Goal: Information Seeking & Learning: Learn about a topic

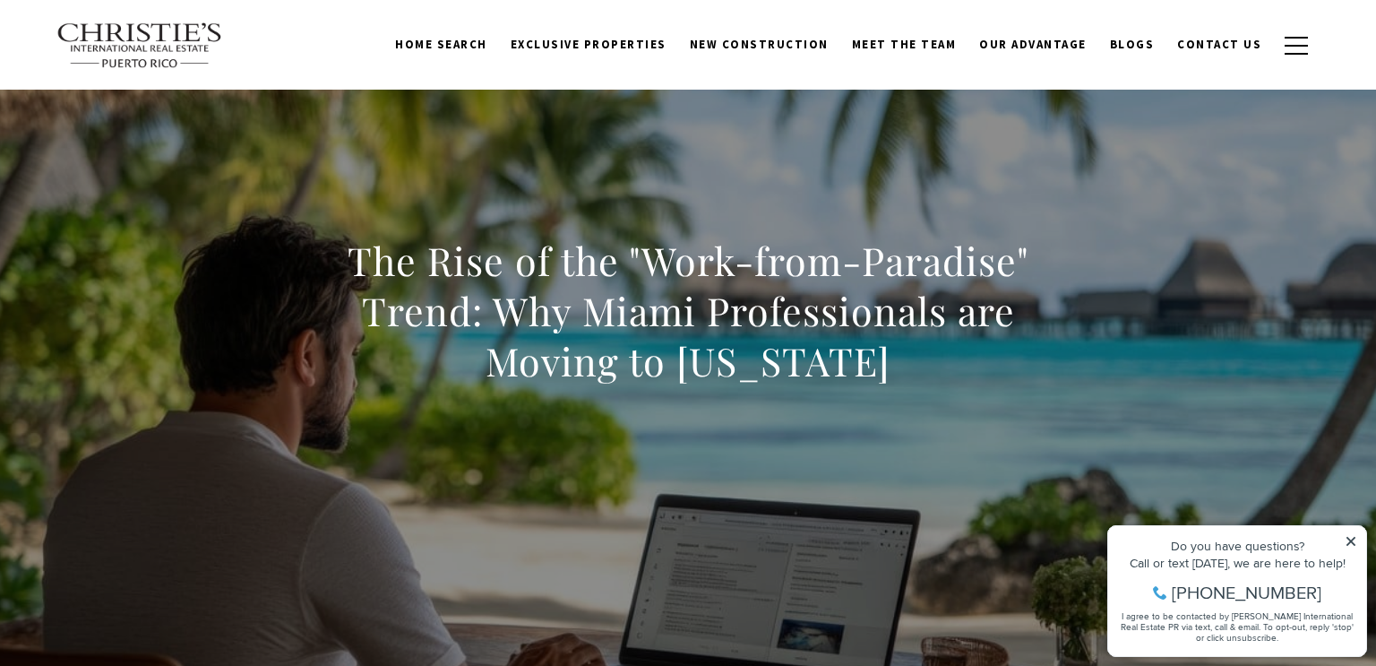
scroll to position [143, 0]
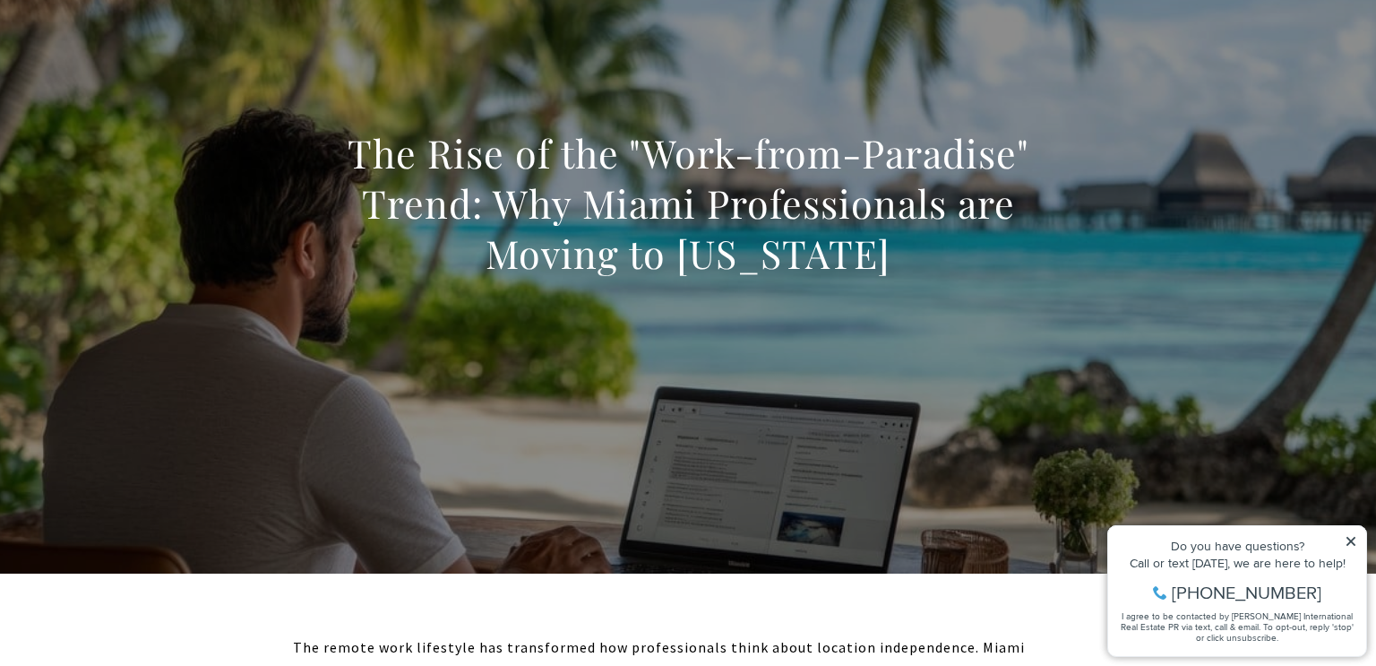
click at [1354, 543] on icon at bounding box center [1350, 541] width 9 height 9
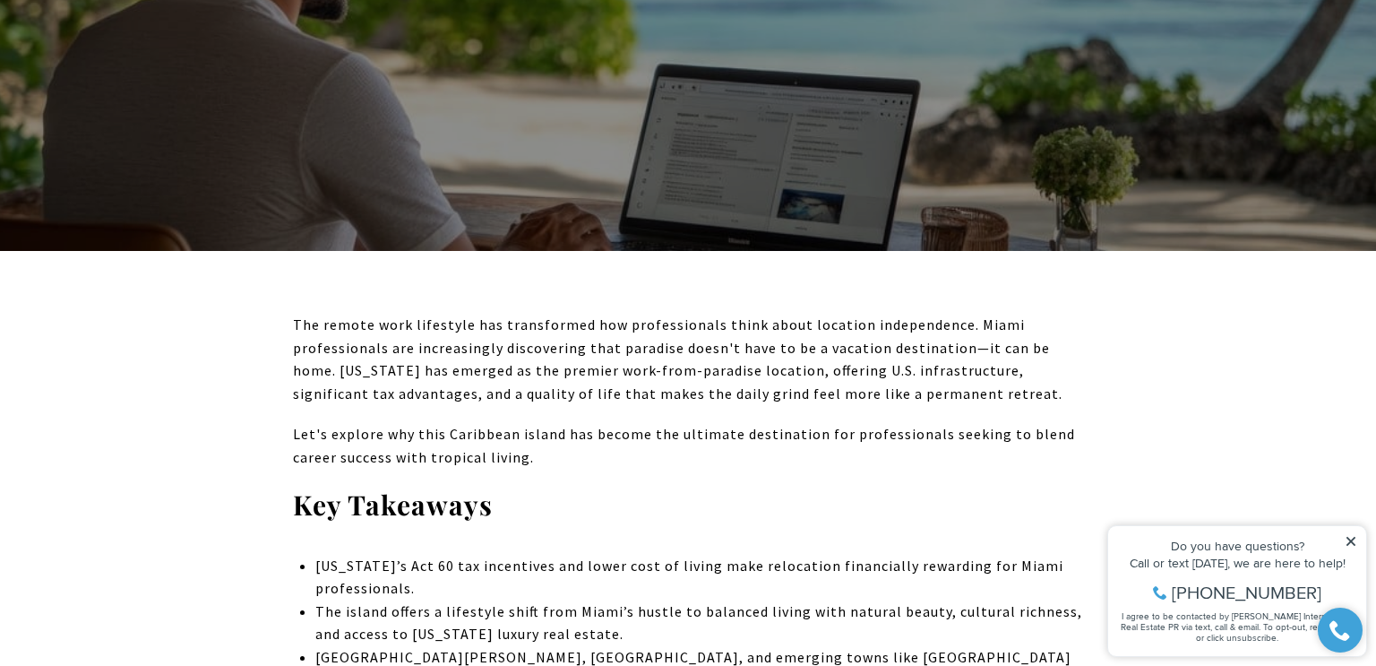
scroll to position [502, 0]
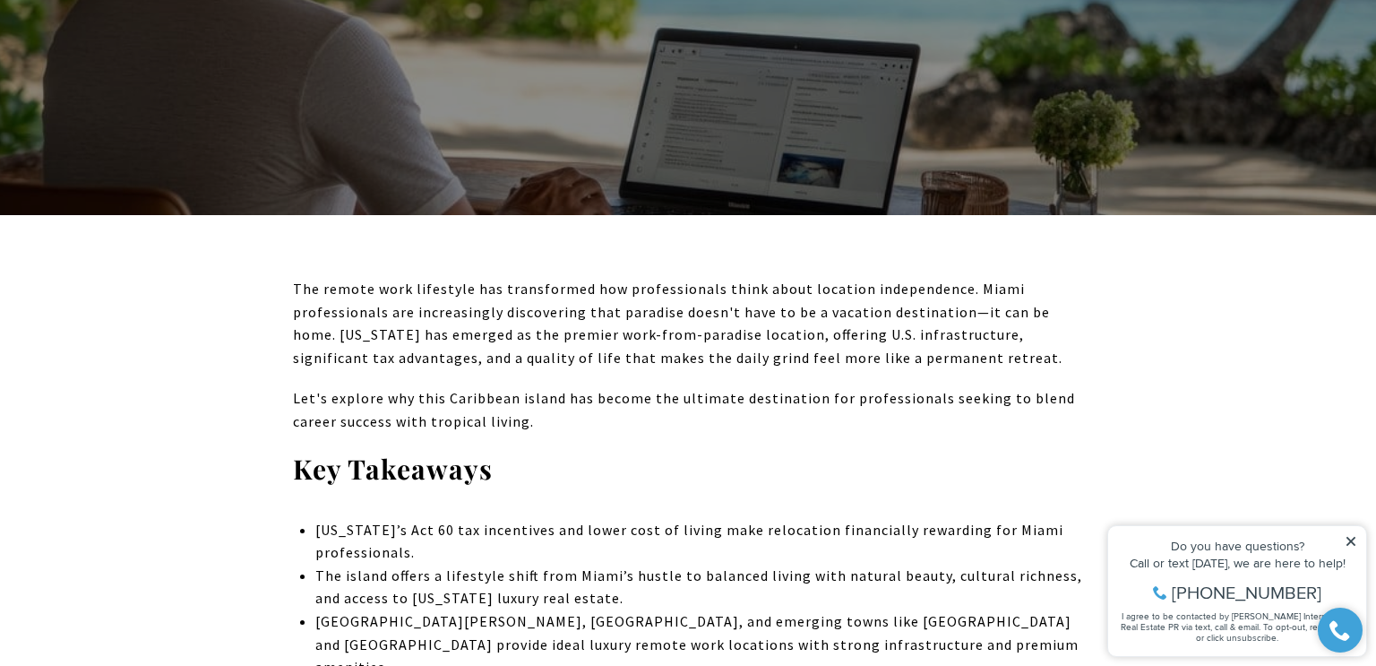
click at [1355, 541] on icon at bounding box center [1351, 541] width 13 height 13
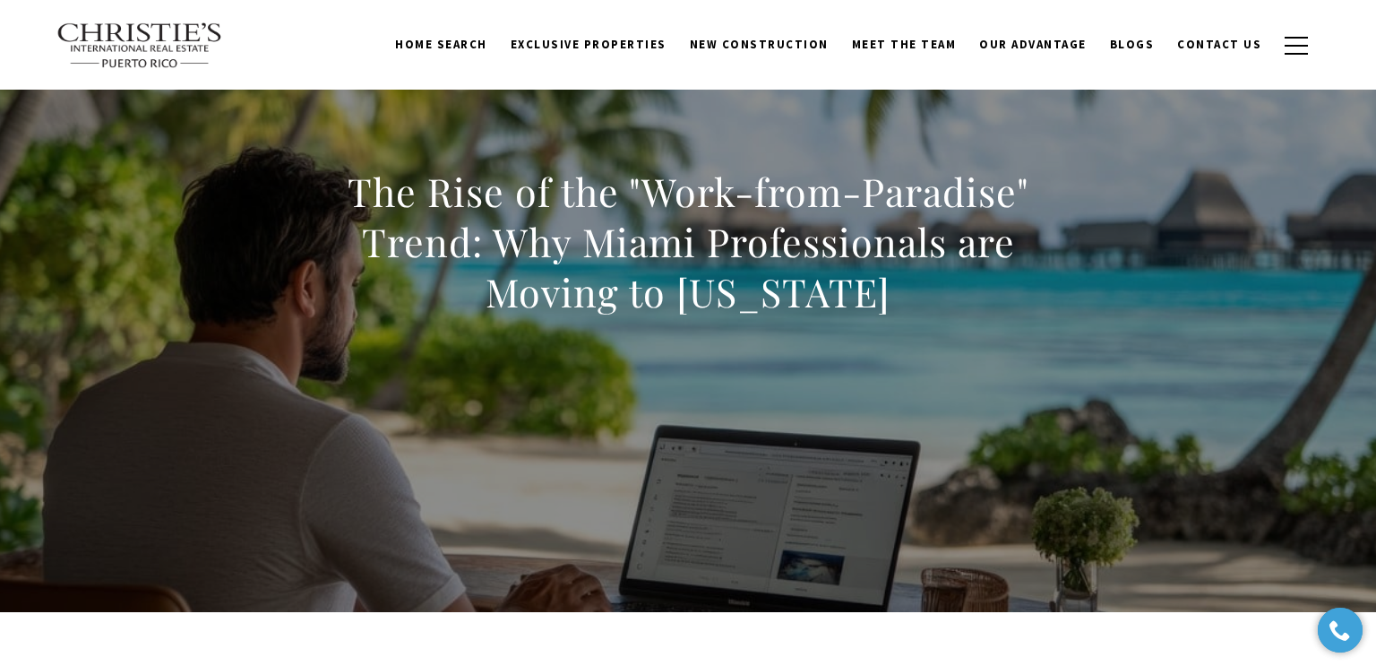
scroll to position [0, 0]
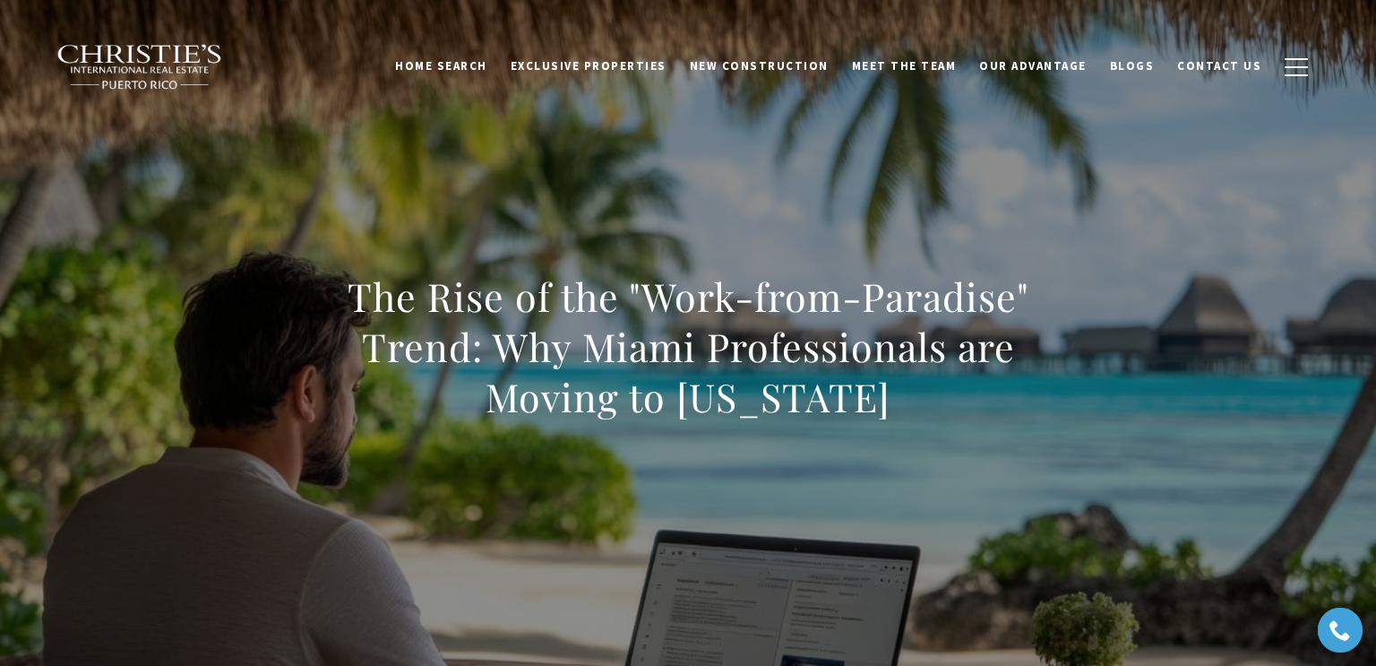
drag, startPoint x: 680, startPoint y: 411, endPoint x: 882, endPoint y: 409, distance: 201.6
click at [882, 409] on h1 "The Rise of the "Work-from-Paradise" Trend: Why Miami Professionals are Moving …" at bounding box center [688, 346] width 790 height 151
copy h1 "Puerto Rico"
click at [304, 319] on h1 "The Rise of the "Work-from-Paradise" Trend: Why Miami Professionals are Moving …" at bounding box center [688, 346] width 790 height 151
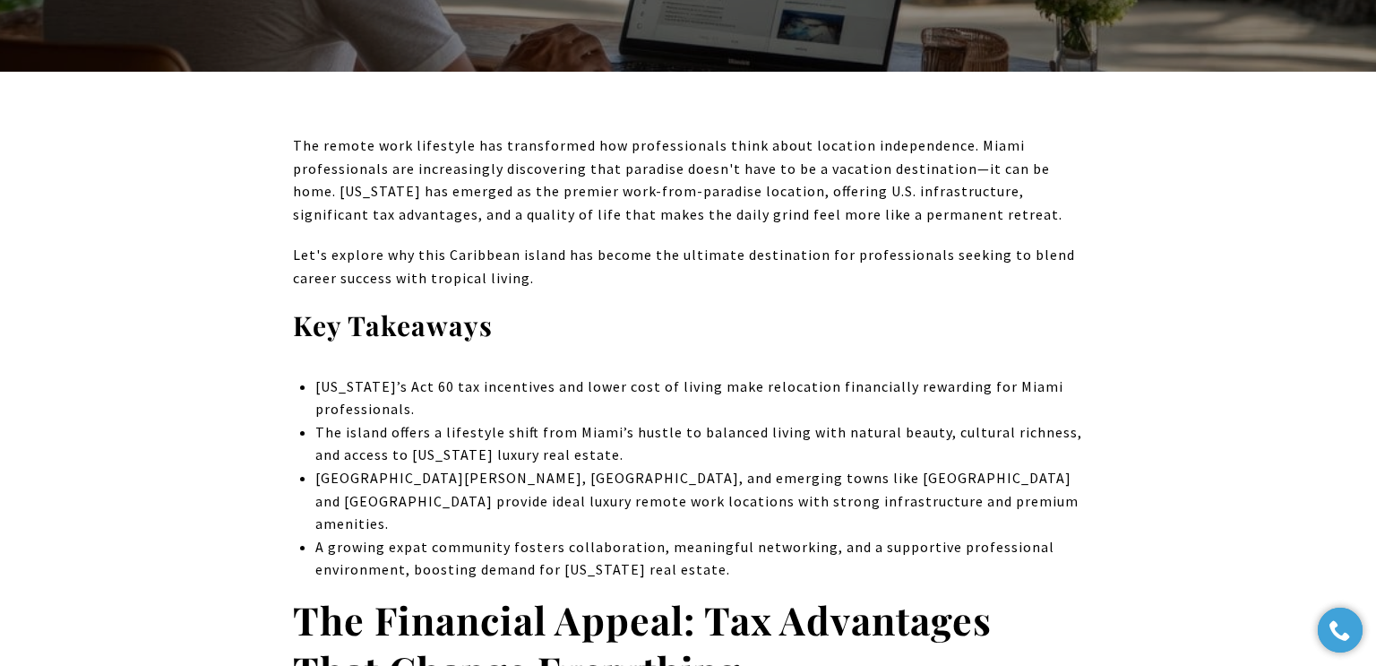
scroll to position [681, 0]
